Goal: Task Accomplishment & Management: Use online tool/utility

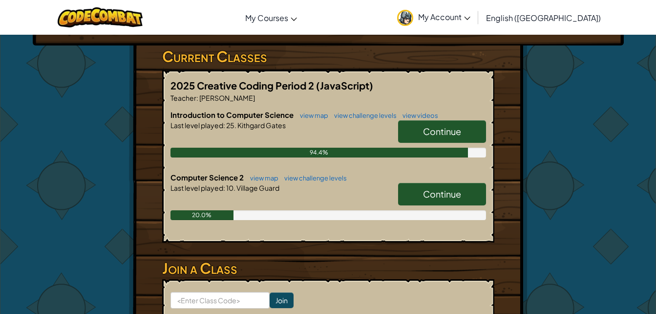
scroll to position [155, 0]
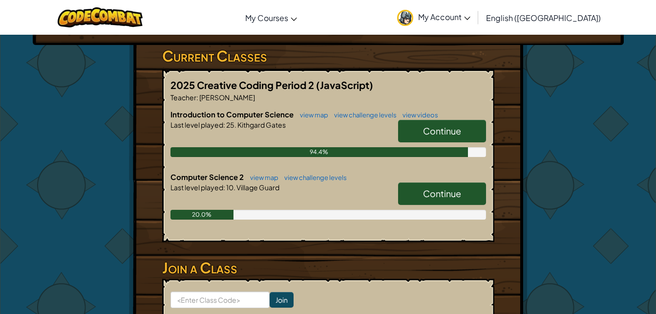
click at [429, 136] on link "Continue" at bounding box center [442, 131] width 88 height 22
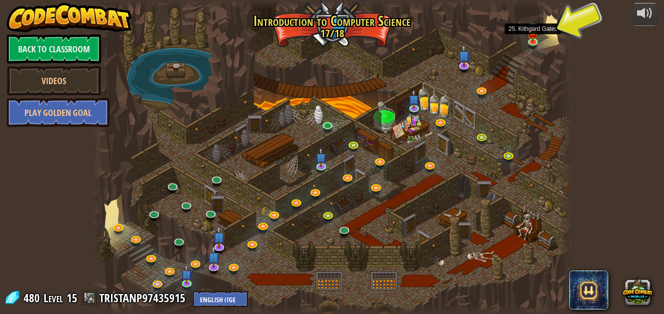
click at [534, 39] on img at bounding box center [532, 33] width 11 height 20
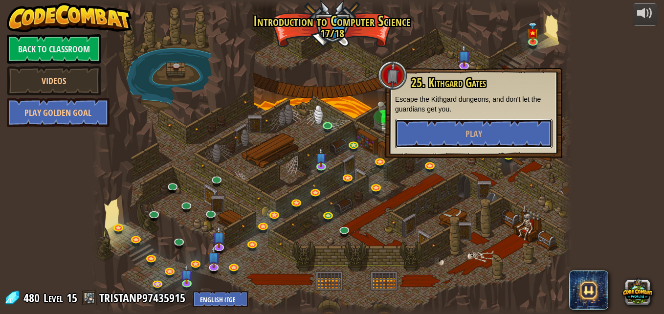
click at [498, 135] on button "Play" at bounding box center [473, 133] width 157 height 29
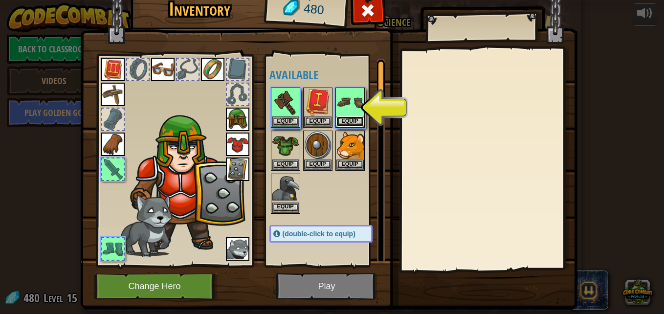
click at [346, 119] on button "Equip" at bounding box center [349, 121] width 27 height 10
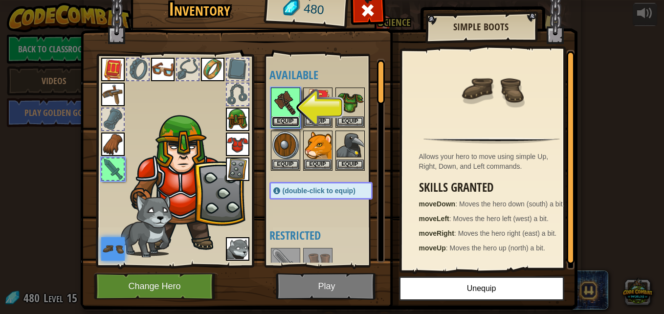
click at [285, 121] on button "Equip" at bounding box center [285, 121] width 27 height 10
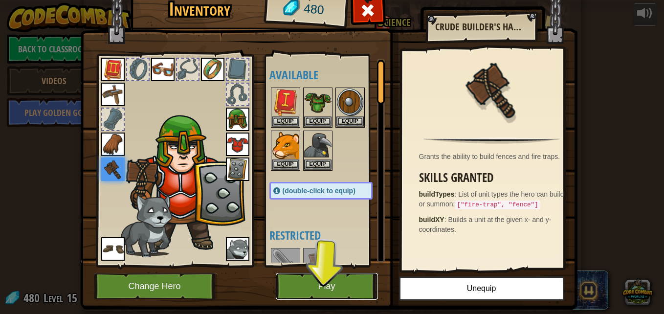
click at [321, 274] on button "Play" at bounding box center [327, 286] width 102 height 27
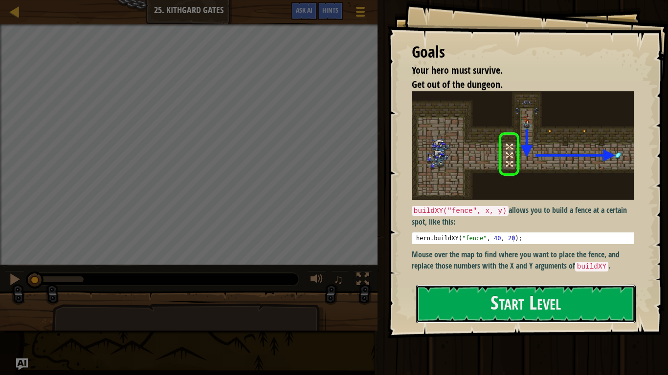
click at [532, 313] on button "Start Level" at bounding box center [525, 304] width 219 height 39
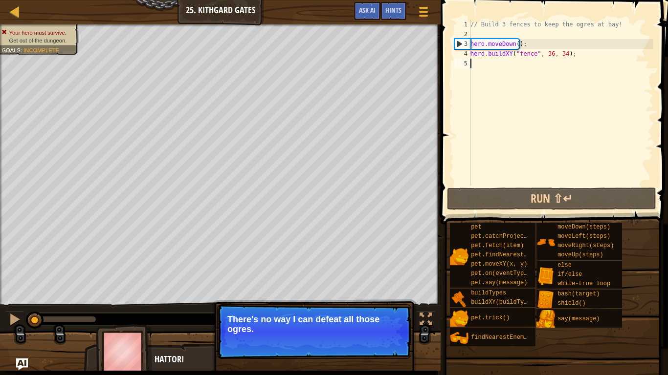
click at [309, 312] on p "Continue There's no way I can defeat all those ogres." at bounding box center [314, 331] width 194 height 55
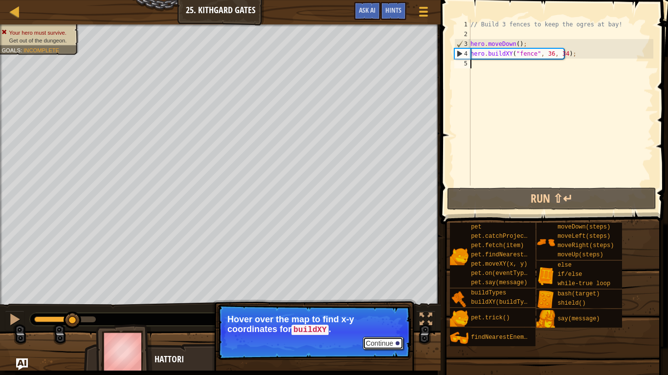
click at [389, 313] on button "Continue" at bounding box center [383, 343] width 41 height 13
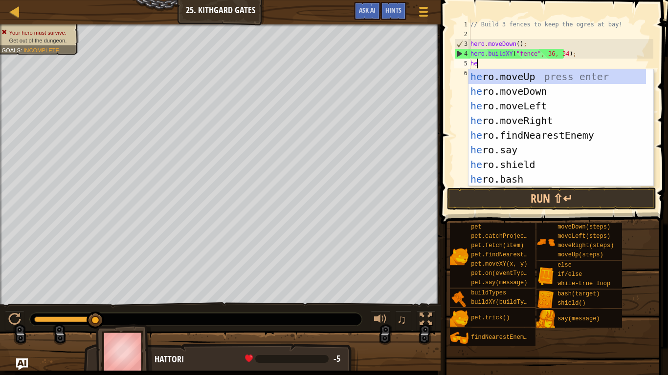
scroll to position [4, 0]
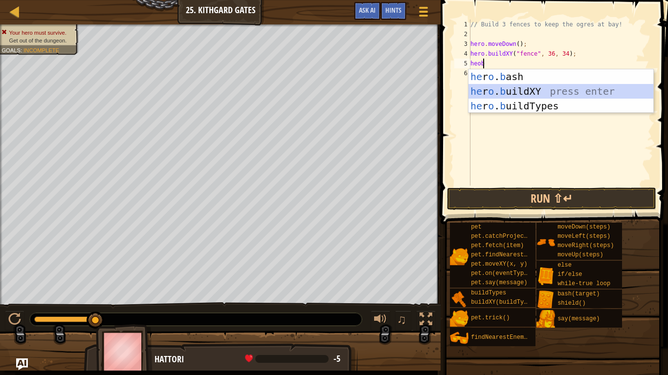
click at [487, 95] on div "he r o . b ash press enter he r o . b uildXY press enter he r o . b uildTypes p…" at bounding box center [560, 105] width 185 height 73
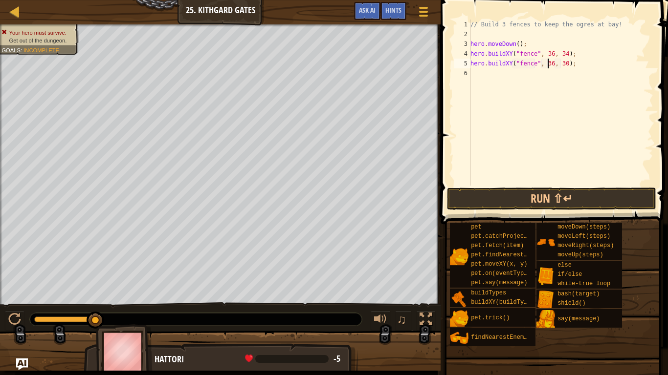
click at [547, 62] on div "// Build 3 fences to keep the ogres at bay! hero . moveDown ( ) ; hero . buildX…" at bounding box center [560, 113] width 185 height 186
type textarea "hero.buildXY("fence", 36, 31);"
type textarea "hero.buildXY("fence", 36, 27);"
click at [457, 191] on button "Run ⇧↵" at bounding box center [551, 199] width 209 height 22
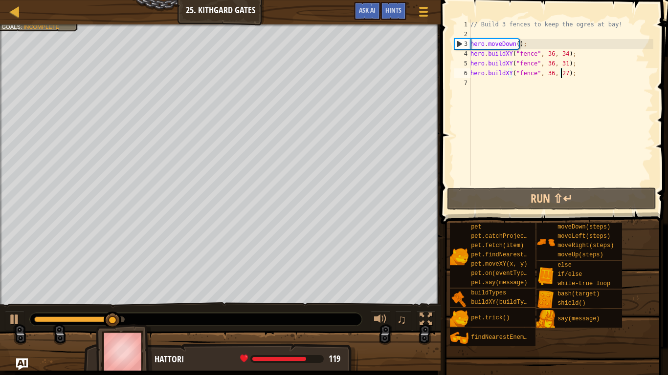
click at [491, 88] on div "// Build 3 fences to keep the ogres at bay! hero . moveDown ( ) ; hero . buildX…" at bounding box center [560, 113] width 185 height 186
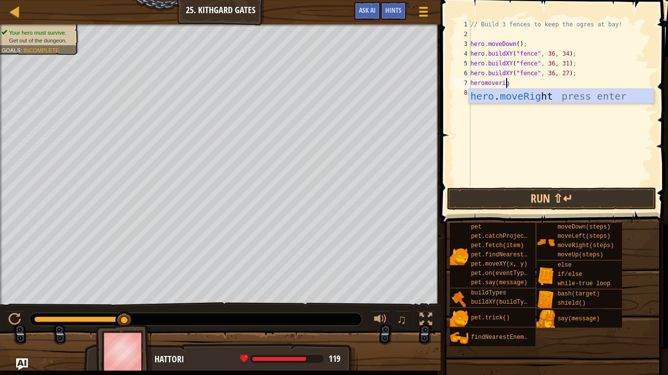
scroll to position [4, 2]
type textarea "heromoverigh"
click at [522, 96] on div "hero . moveRigh t press enter" at bounding box center [560, 111] width 185 height 44
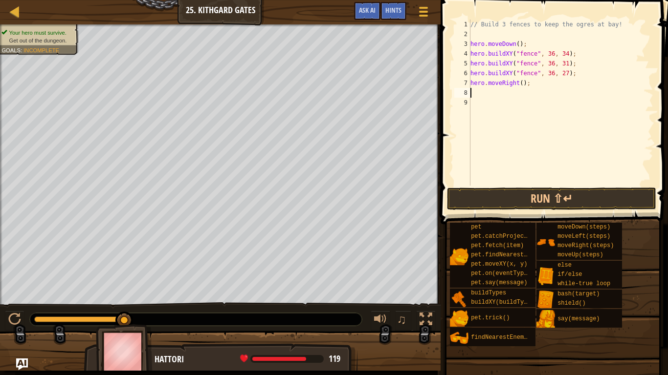
click at [518, 84] on div "// Build 3 fences to keep the ogres at bay! hero . moveDown ( ) ; hero . buildX…" at bounding box center [560, 113] width 185 height 186
type textarea "hero.moveRight(5);"
click at [543, 199] on button "Run ⇧↵" at bounding box center [551, 199] width 209 height 22
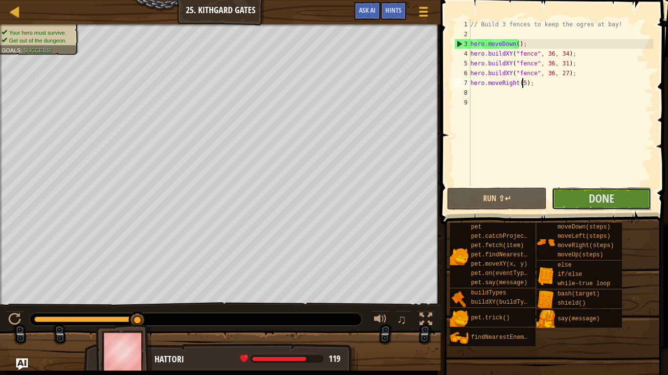
click at [607, 198] on span "Done" at bounding box center [600, 199] width 25 height 16
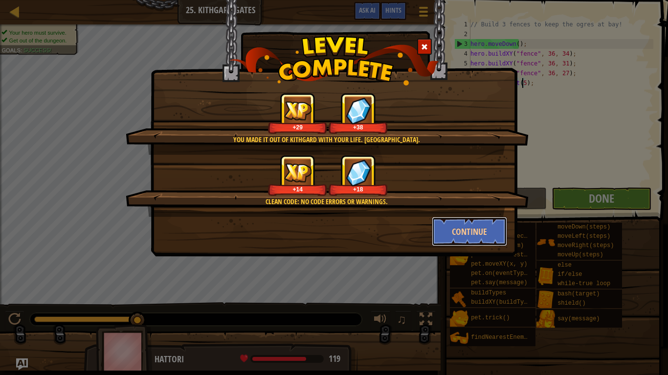
click at [475, 243] on button "Continue" at bounding box center [470, 231] width 76 height 29
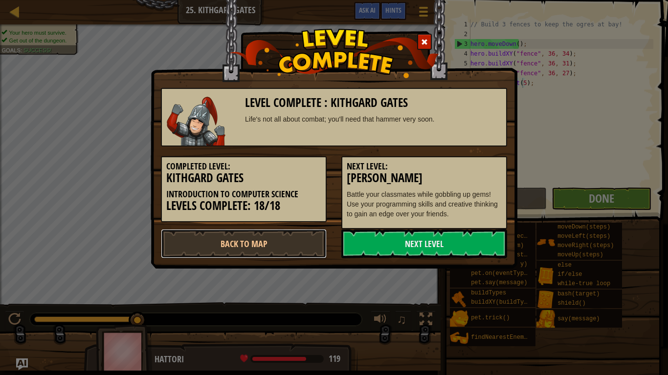
click at [269, 245] on link "Back to Map" at bounding box center [244, 243] width 166 height 29
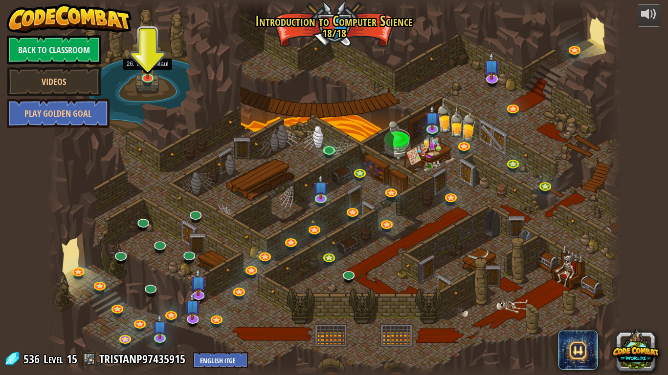
click at [149, 76] on img at bounding box center [147, 64] width 15 height 29
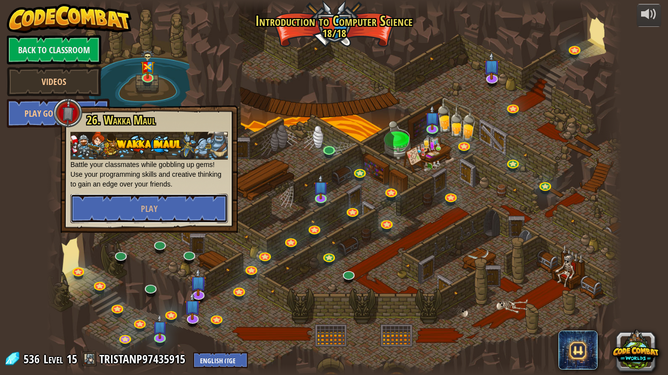
click at [178, 217] on button "Play" at bounding box center [148, 208] width 157 height 29
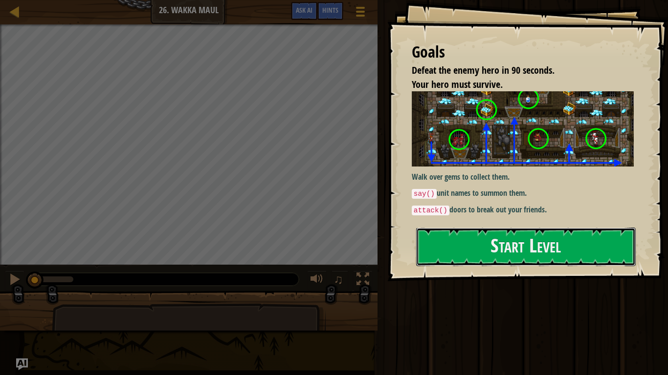
click at [500, 253] on button "Start Level" at bounding box center [525, 247] width 219 height 39
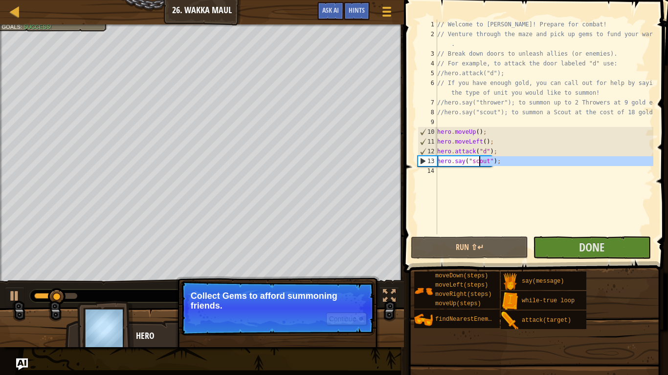
drag, startPoint x: 484, startPoint y: 192, endPoint x: 473, endPoint y: 129, distance: 64.5
click at [473, 129] on div "// Welcome to [PERSON_NAME]! Prepare for combat! // Venture through the maze an…" at bounding box center [544, 137] width 218 height 235
type textarea "hero.moveUp(); hero.moveLeft();"
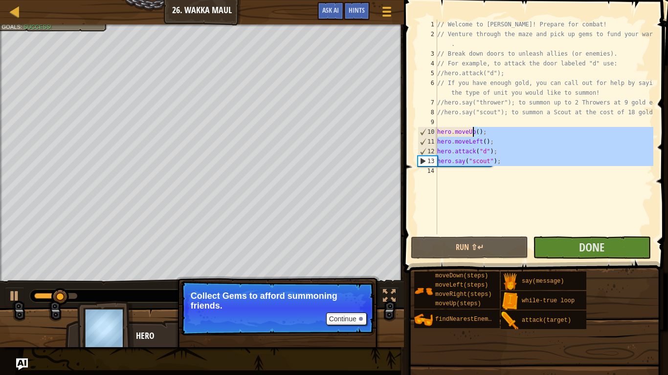
click at [454, 174] on div "// Welcome to [PERSON_NAME]! Prepare for combat! // Venture through the maze an…" at bounding box center [544, 127] width 218 height 215
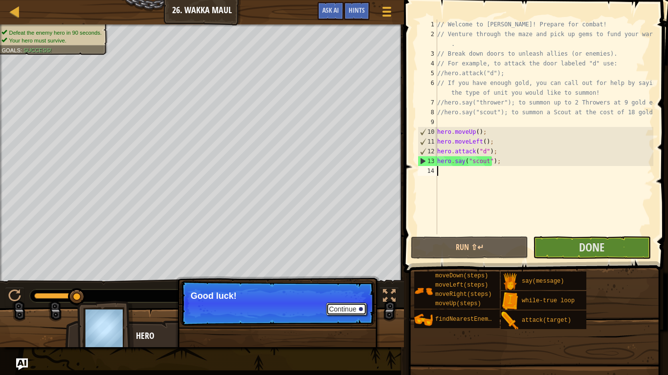
click at [363, 311] on button "Continue" at bounding box center [346, 309] width 41 height 13
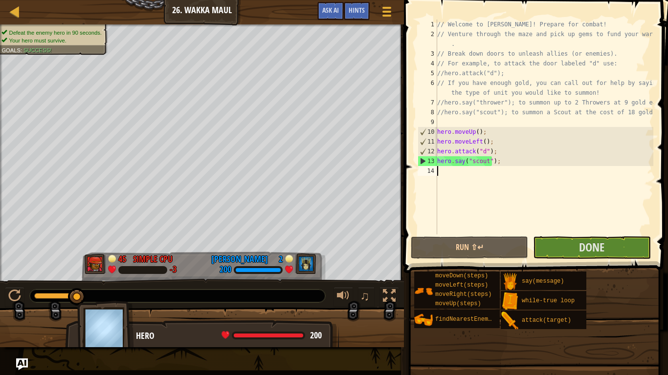
type textarea "hero"
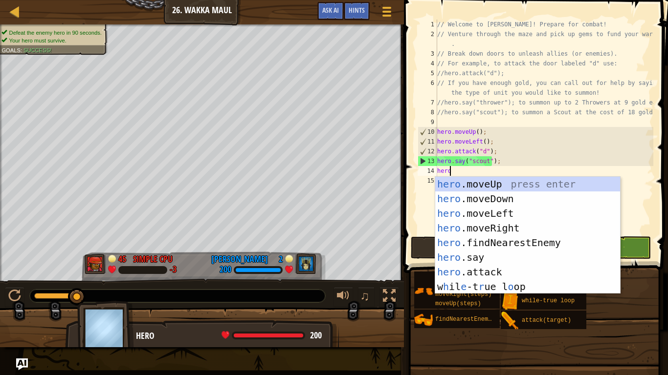
scroll to position [4, 0]
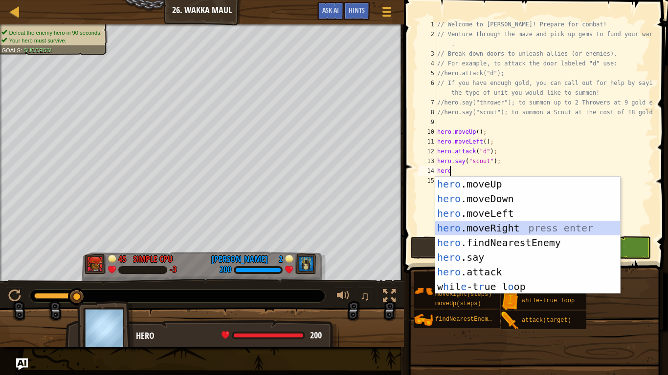
click at [504, 229] on div "hero .moveUp press enter hero .moveDown press enter hero .moveLeft press enter …" at bounding box center [527, 250] width 185 height 147
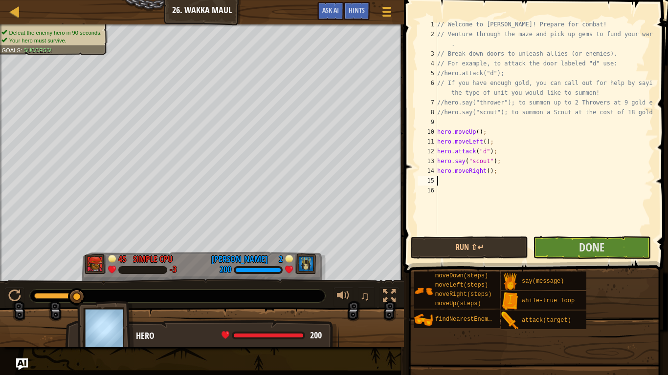
click at [484, 174] on div "// Welcome to [PERSON_NAME]! Prepare for combat! // Venture through the maze an…" at bounding box center [544, 137] width 218 height 235
type textarea "hero.moveRight(4);"
click at [445, 180] on div "// Welcome to [PERSON_NAME]! Prepare for combat! // Venture through the maze an…" at bounding box center [544, 137] width 218 height 235
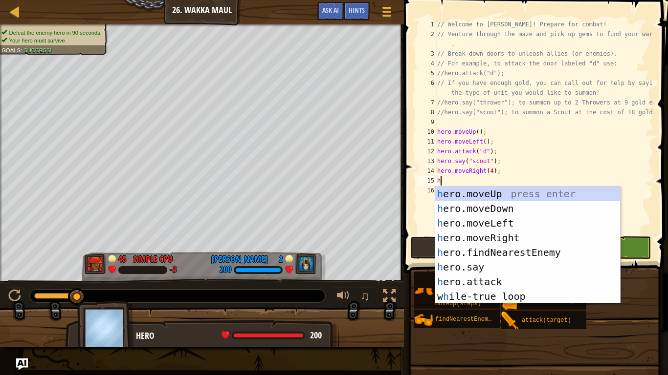
type textarea "hero"
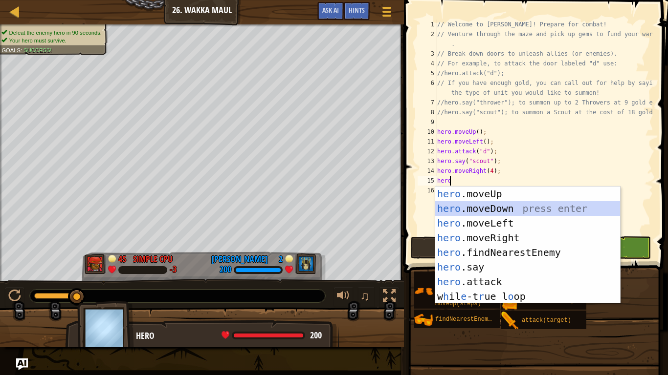
click at [479, 207] on div "hero .moveUp press enter hero .moveDown press enter hero .moveLeft press enter …" at bounding box center [527, 260] width 185 height 147
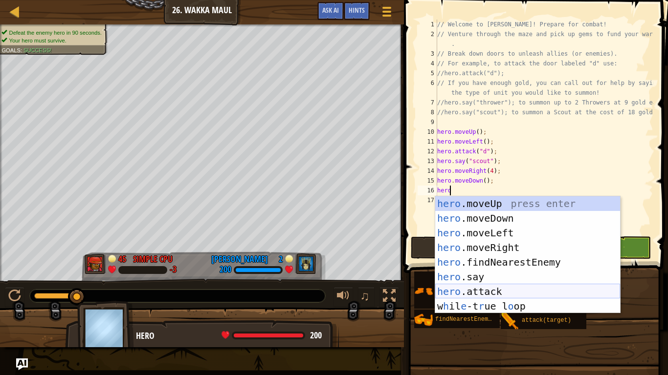
click at [485, 290] on div "hero .moveUp press enter hero .moveDown press enter hero .moveLeft press enter …" at bounding box center [527, 269] width 185 height 147
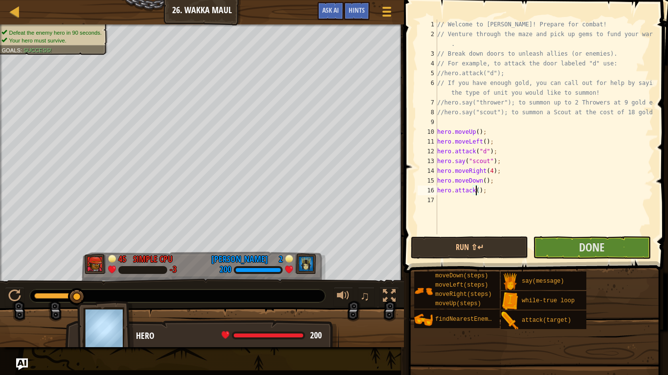
type textarea "hero.attack(b);"
click at [446, 200] on div "// Welcome to [PERSON_NAME]! Prepare for combat! // Venture through the maze an…" at bounding box center [544, 137] width 218 height 235
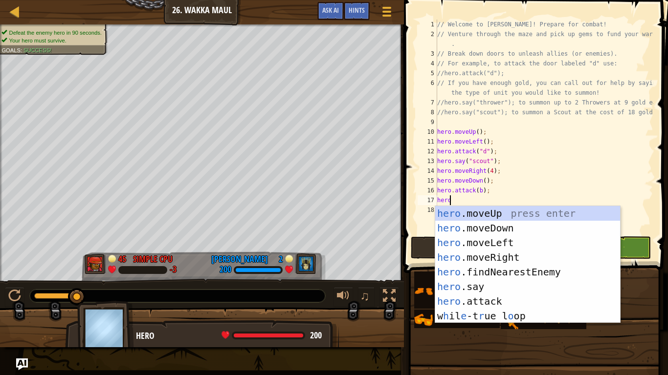
scroll to position [4, 0]
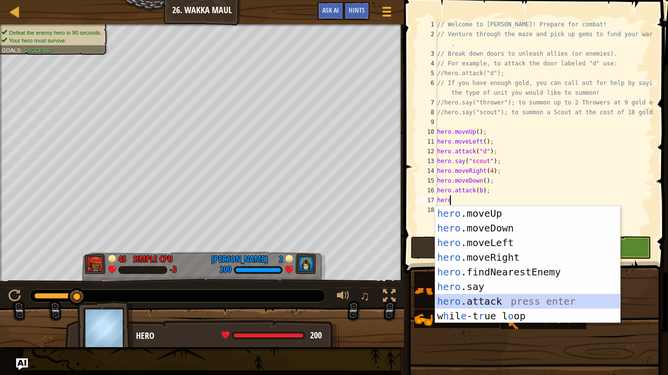
click at [486, 301] on div "hero .moveUp press enter hero .moveDown press enter hero .moveLeft press enter …" at bounding box center [527, 279] width 185 height 147
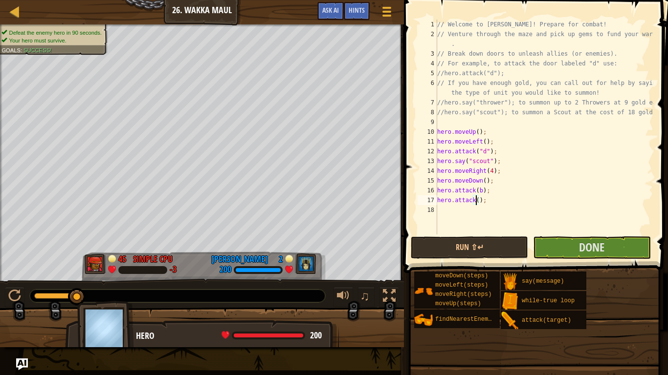
scroll to position [4, 3]
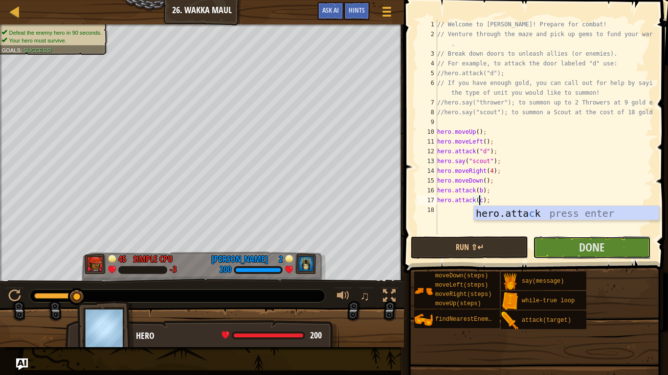
click at [567, 250] on button "Done" at bounding box center [591, 248] width 117 height 22
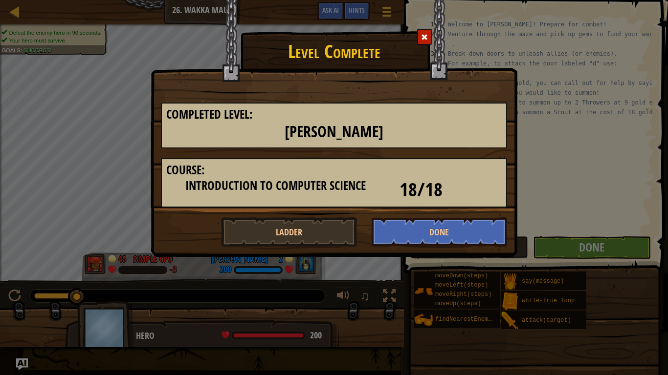
click at [618, 163] on div "Level Complete Completed Level: Wakka Maul Course: Introduction to Computer Sci…" at bounding box center [334, 187] width 668 height 375
click at [426, 37] on span at bounding box center [424, 37] width 7 height 7
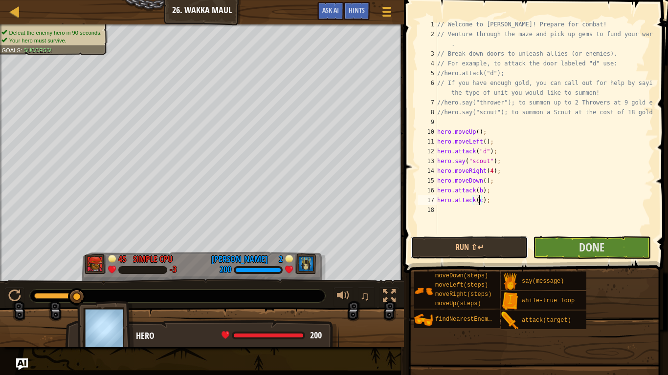
click at [511, 248] on button "Run ⇧↵" at bounding box center [469, 248] width 117 height 22
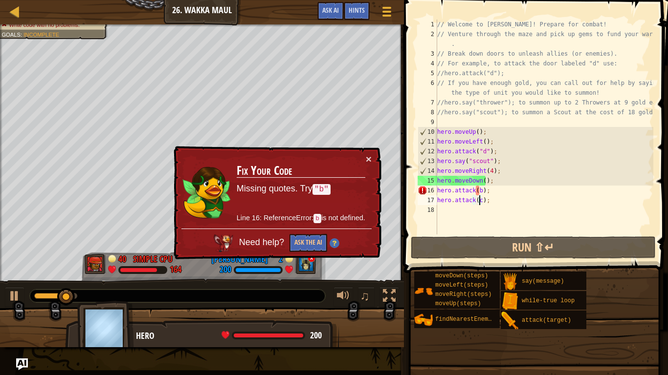
click at [481, 171] on div "// Welcome to [PERSON_NAME]! Prepare for combat! // Venture through the maze an…" at bounding box center [544, 137] width 218 height 235
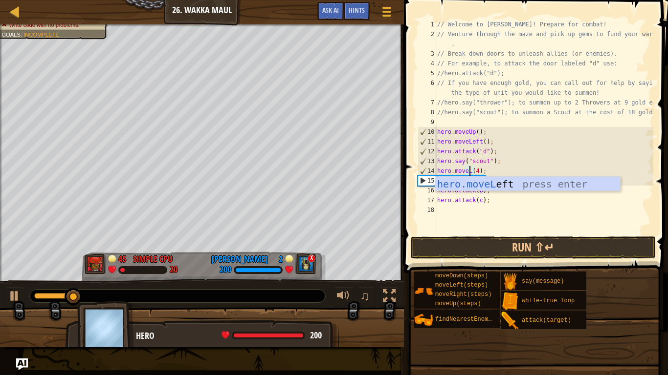
scroll to position [4, 2]
click at [492, 187] on div "hero.moveL eft press enter" at bounding box center [527, 199] width 185 height 44
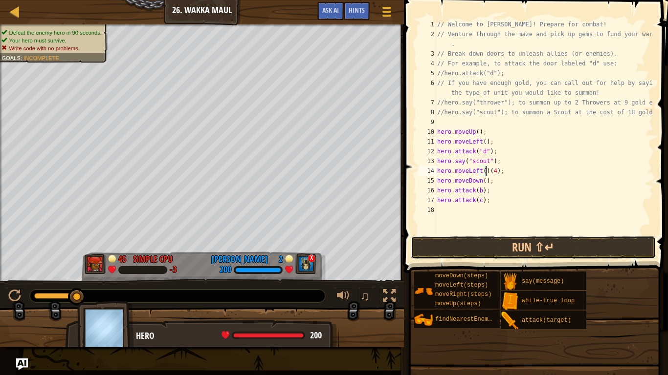
click at [516, 246] on button "Run ⇧↵" at bounding box center [533, 248] width 245 height 22
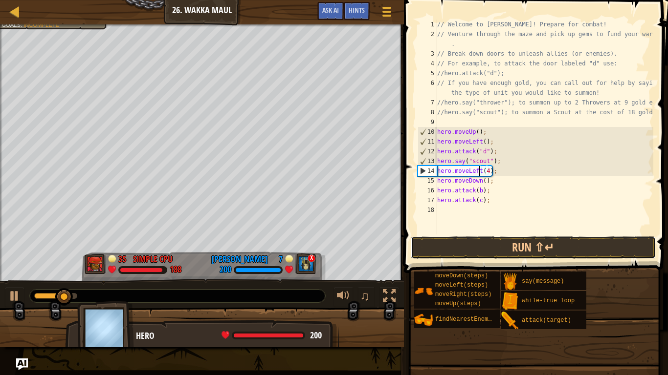
click at [510, 243] on button "Run ⇧↵" at bounding box center [533, 248] width 245 height 22
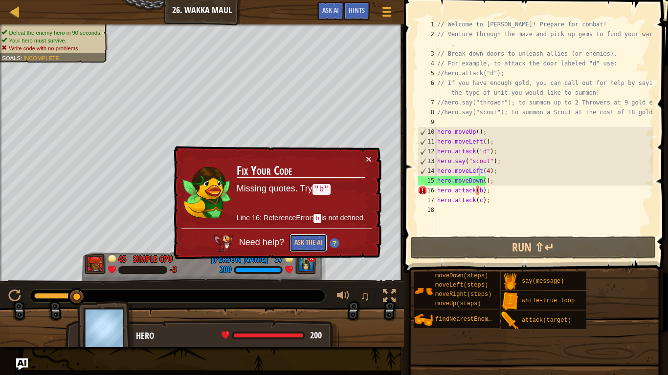
click at [301, 241] on button "Ask the AI" at bounding box center [308, 243] width 38 height 18
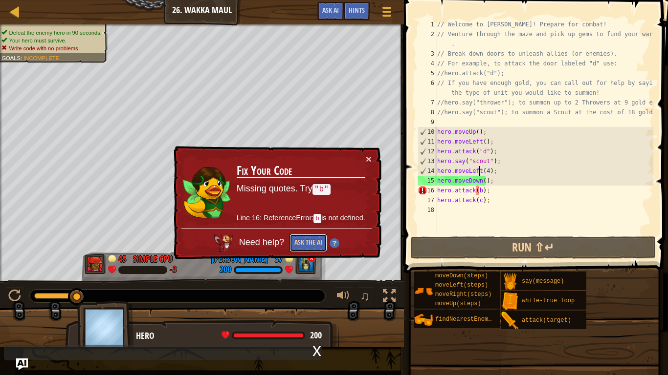
click at [301, 241] on button "Ask the AI" at bounding box center [308, 243] width 38 height 18
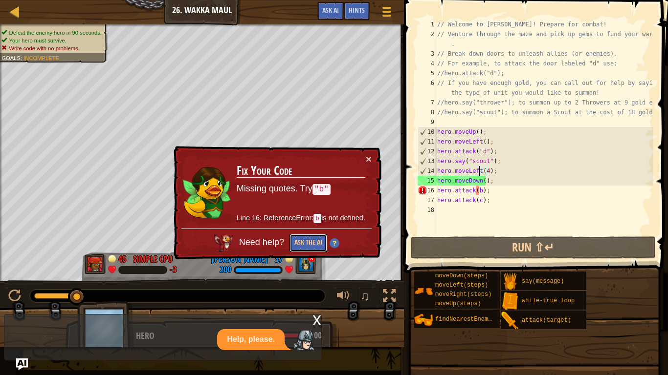
click at [299, 245] on button "Ask the AI" at bounding box center [308, 243] width 38 height 18
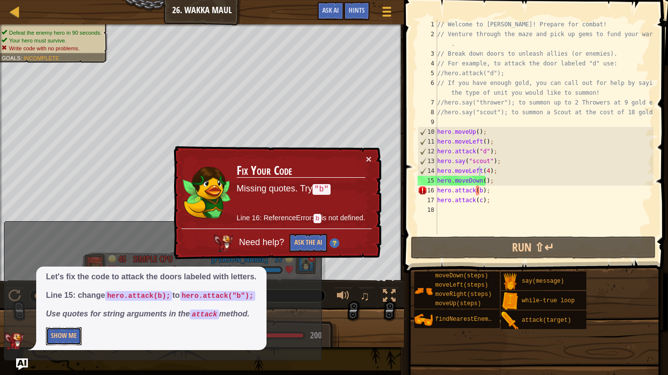
click at [60, 313] on button "Show Me" at bounding box center [64, 336] width 36 height 18
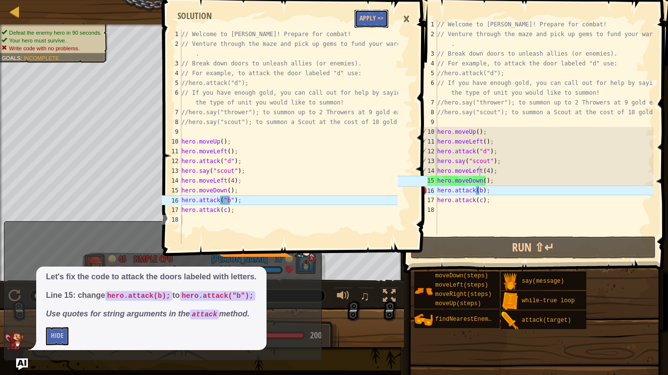
click at [372, 18] on button "Apply =>" at bounding box center [371, 19] width 34 height 18
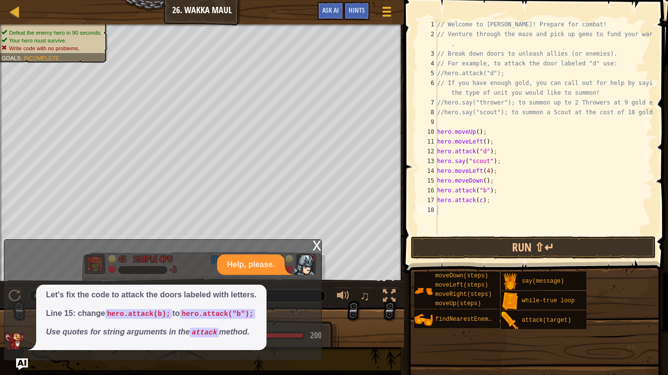
click at [479, 202] on div "// Welcome to [PERSON_NAME]! Prepare for combat! // Venture through the maze an…" at bounding box center [544, 137] width 218 height 235
click at [475, 203] on div "// Welcome to [PERSON_NAME]! Prepare for combat! // Venture through the maze an…" at bounding box center [544, 137] width 218 height 235
type textarea "hero.attack("c");"
click at [483, 239] on button "Run ⇧↵" at bounding box center [533, 248] width 245 height 22
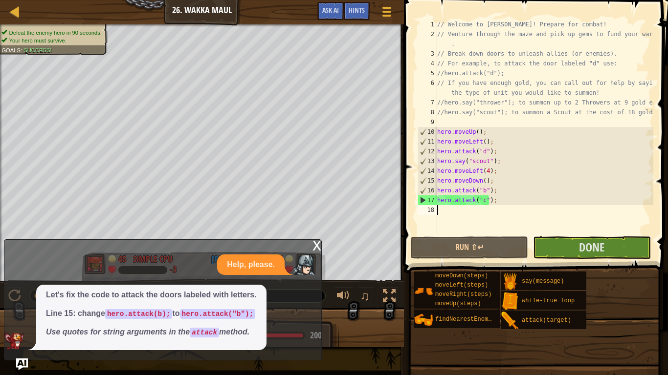
click at [465, 215] on div "// Welcome to [PERSON_NAME]! Prepare for combat! // Venture through the maze an…" at bounding box center [544, 137] width 218 height 235
type textarea "hero"
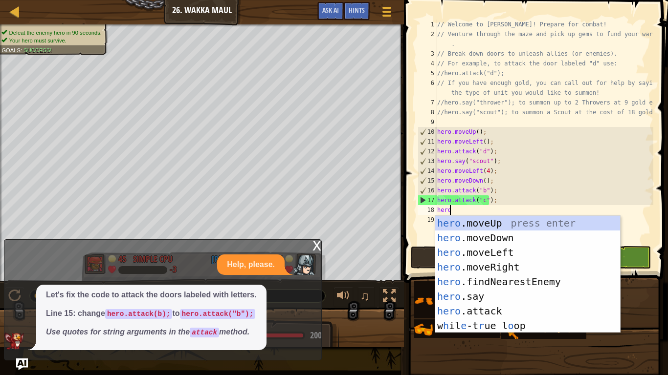
scroll to position [4, 0]
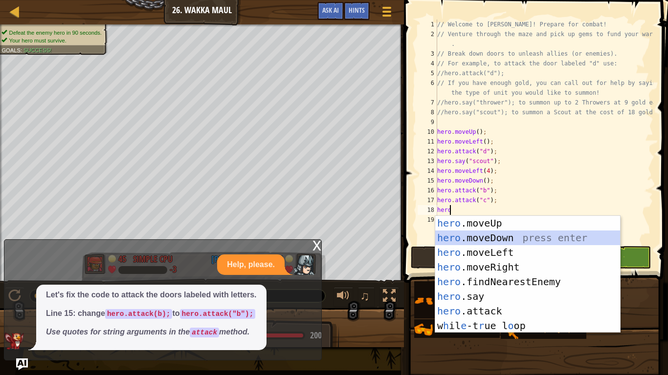
click at [477, 236] on div "hero .moveUp press enter hero .moveDown press enter hero .moveLeft press enter …" at bounding box center [527, 289] width 185 height 147
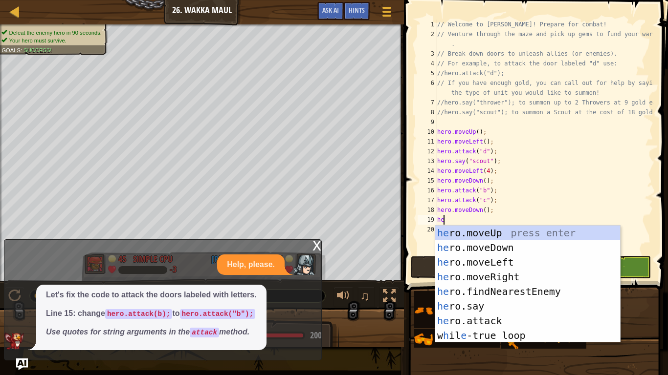
type textarea "hero"
click at [474, 248] on div "hero .moveUp press enter hero .moveDown press enter hero .moveLeft press enter …" at bounding box center [527, 299] width 185 height 147
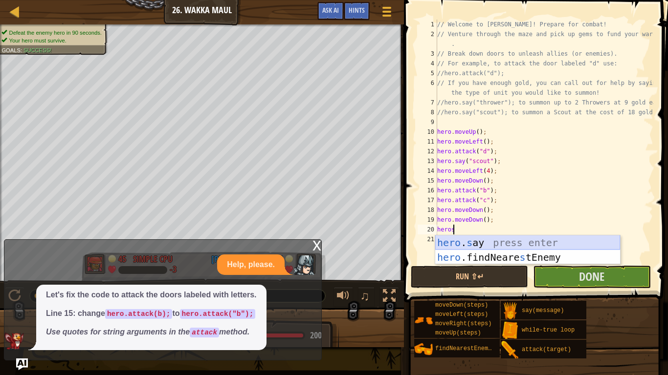
click at [468, 242] on div "hero . s ay press enter hero .findNeare s tEnemy press enter" at bounding box center [527, 265] width 185 height 59
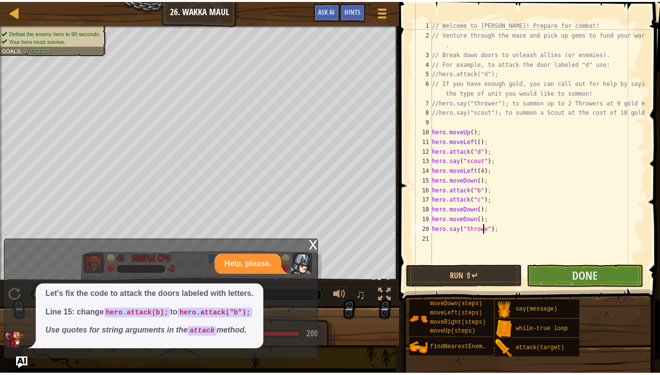
scroll to position [4, 4]
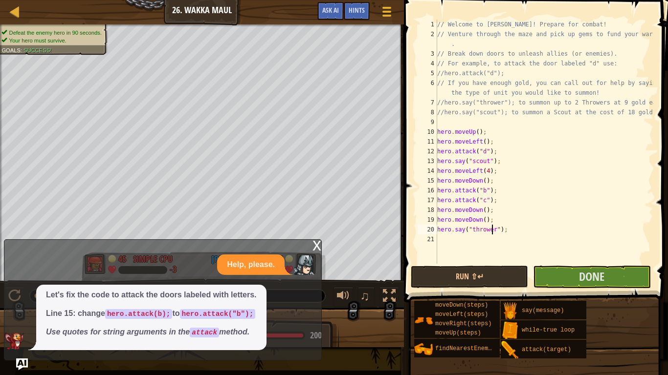
type textarea "hero.say("thrower");"
click at [557, 273] on button "Done" at bounding box center [591, 277] width 117 height 22
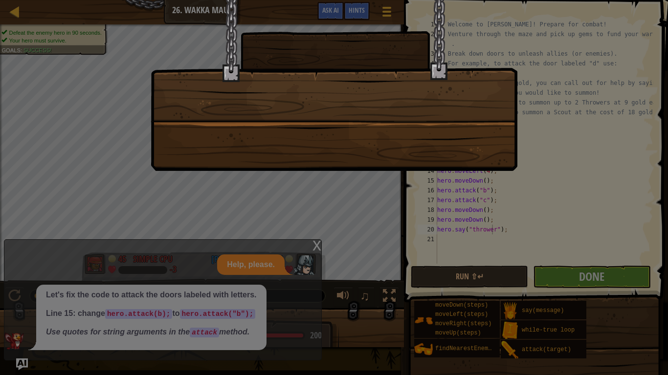
click at [428, 34] on div at bounding box center [334, 85] width 367 height 171
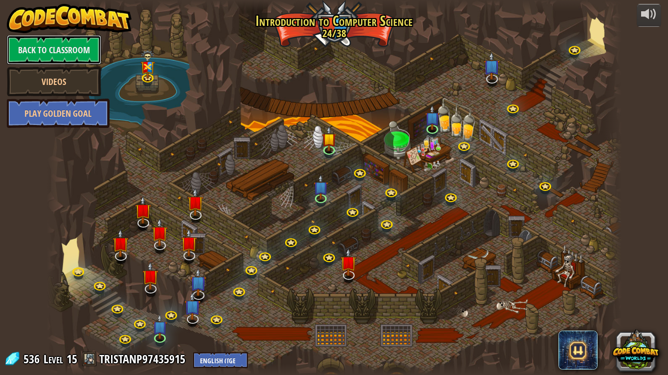
click at [74, 53] on link "Back to Classroom" at bounding box center [54, 49] width 94 height 29
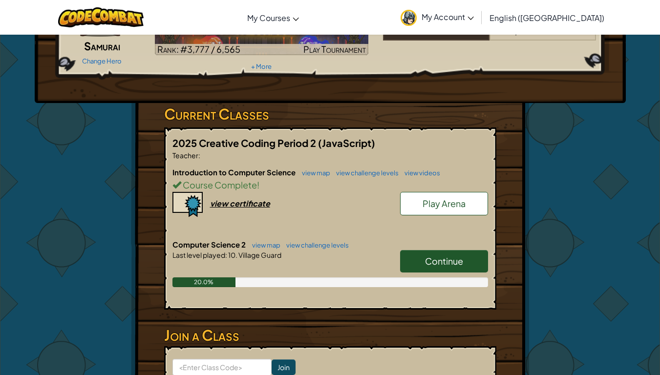
scroll to position [105, 0]
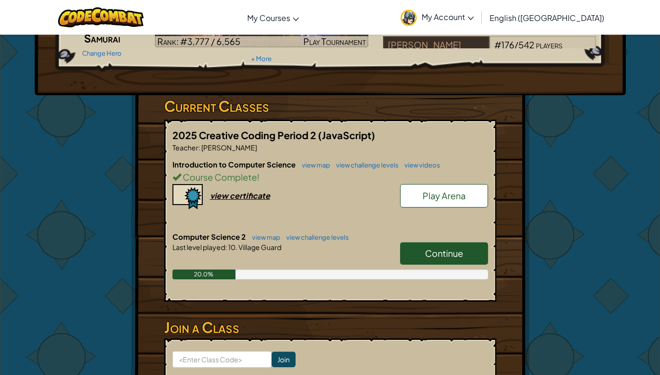
click at [427, 248] on span "Continue" at bounding box center [444, 253] width 38 height 11
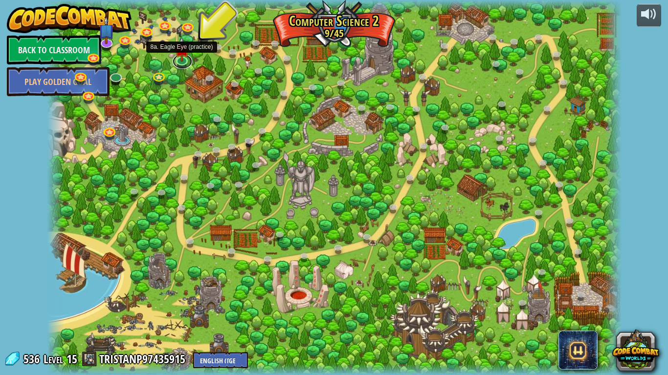
click at [183, 62] on link at bounding box center [183, 61] width 20 height 15
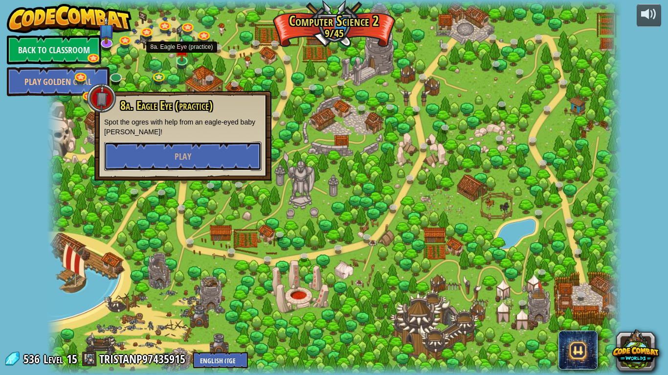
click at [185, 163] on button "Play" at bounding box center [182, 156] width 157 height 29
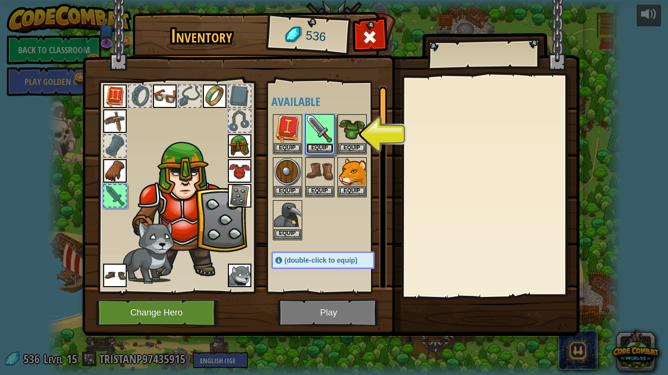
click at [324, 147] on button "Equip" at bounding box center [319, 148] width 27 height 10
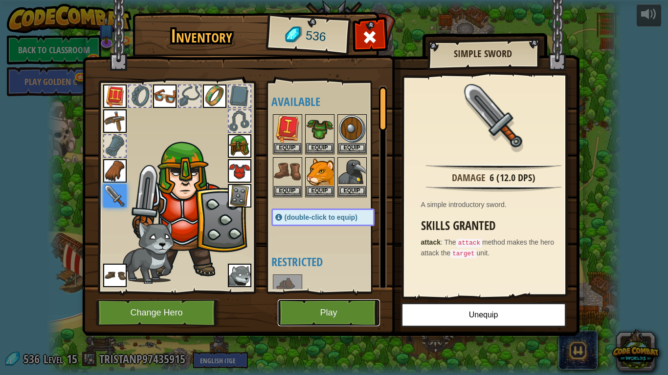
click at [325, 312] on button "Play" at bounding box center [329, 313] width 102 height 27
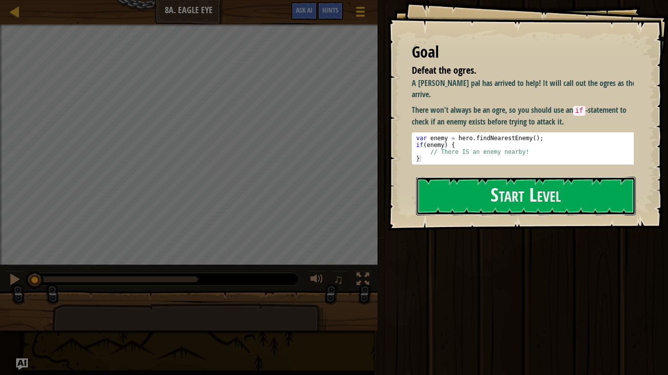
click at [515, 177] on button "Start Level" at bounding box center [525, 196] width 219 height 39
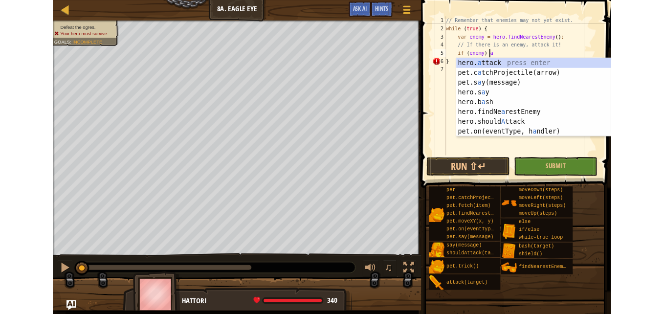
scroll to position [4, 3]
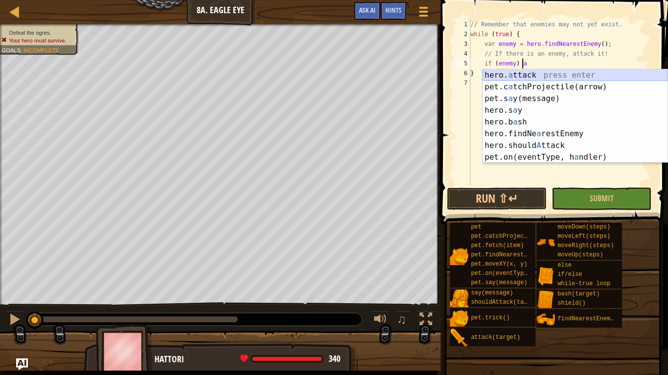
click at [502, 74] on div "hero. a ttack press enter pet.c a tchProjectile(arrow) press enter pet.s a y(me…" at bounding box center [574, 127] width 185 height 117
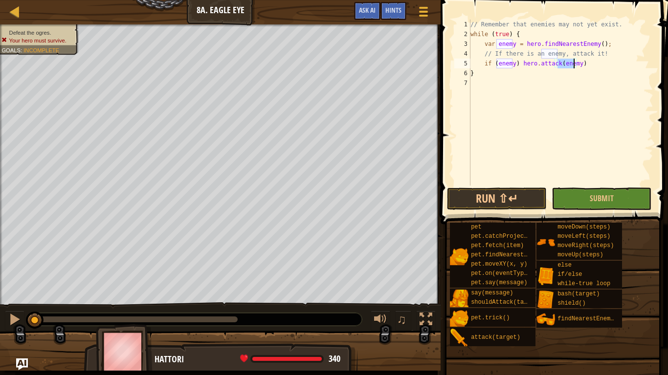
type textarea "if (enemy) hero.attack(enemy)"
click at [588, 200] on button "Submit" at bounding box center [601, 199] width 100 height 22
